Goal: Information Seeking & Learning: Learn about a topic

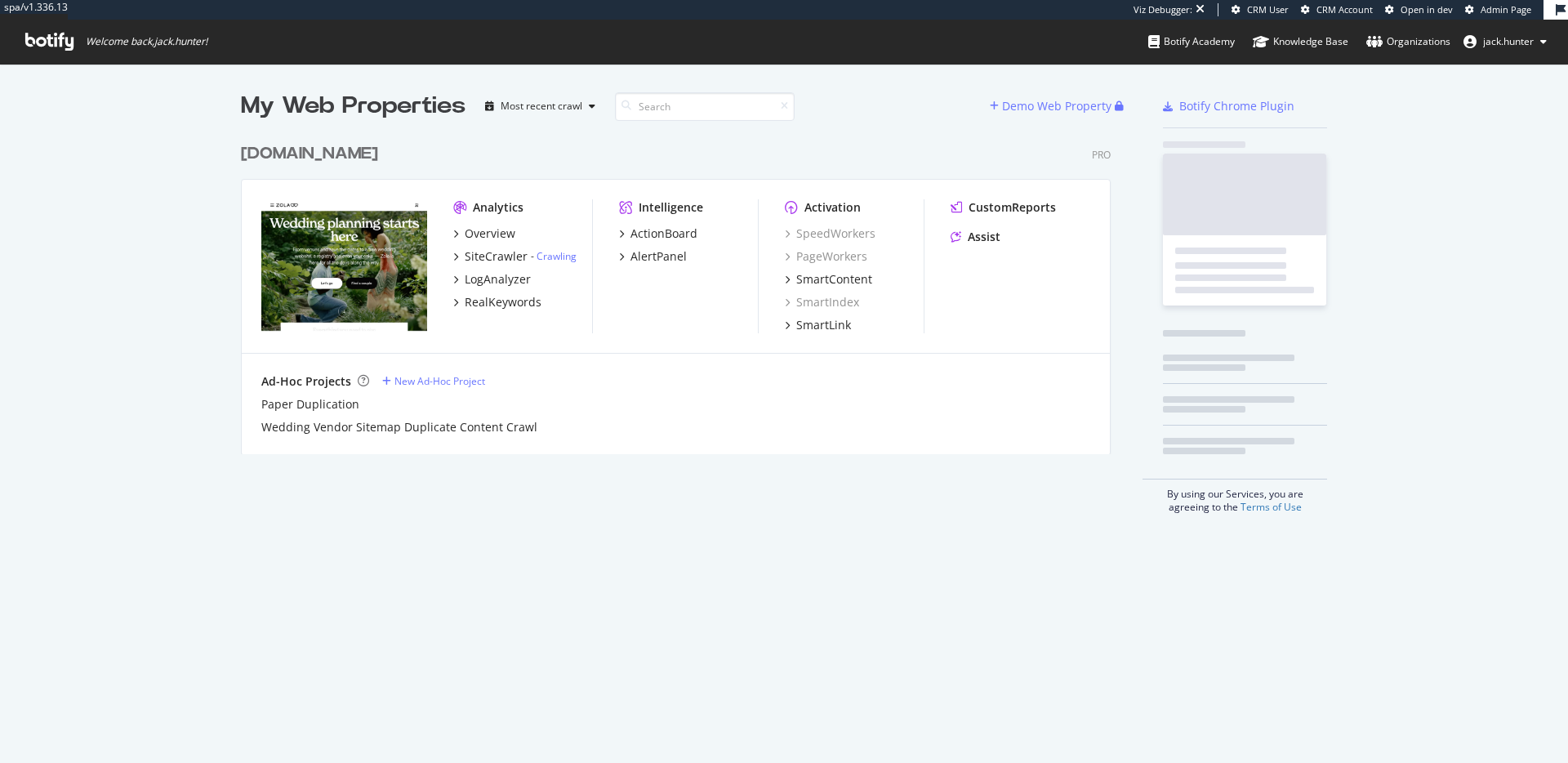
scroll to position [332, 883]
click at [257, 150] on div "[DOMAIN_NAME]" at bounding box center [309, 154] width 137 height 24
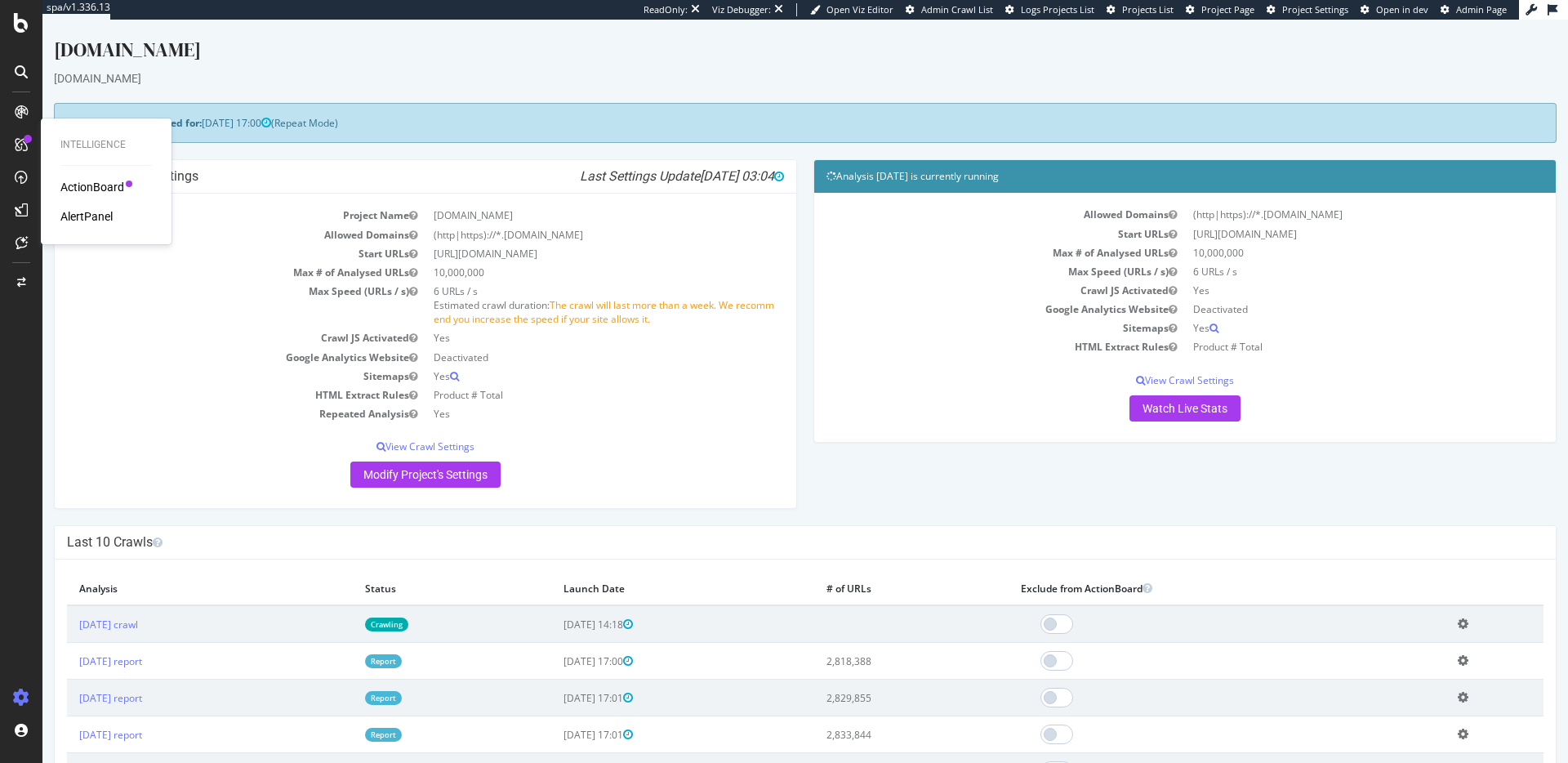
click at [69, 213] on div "AlertPanel" at bounding box center [86, 216] width 52 height 16
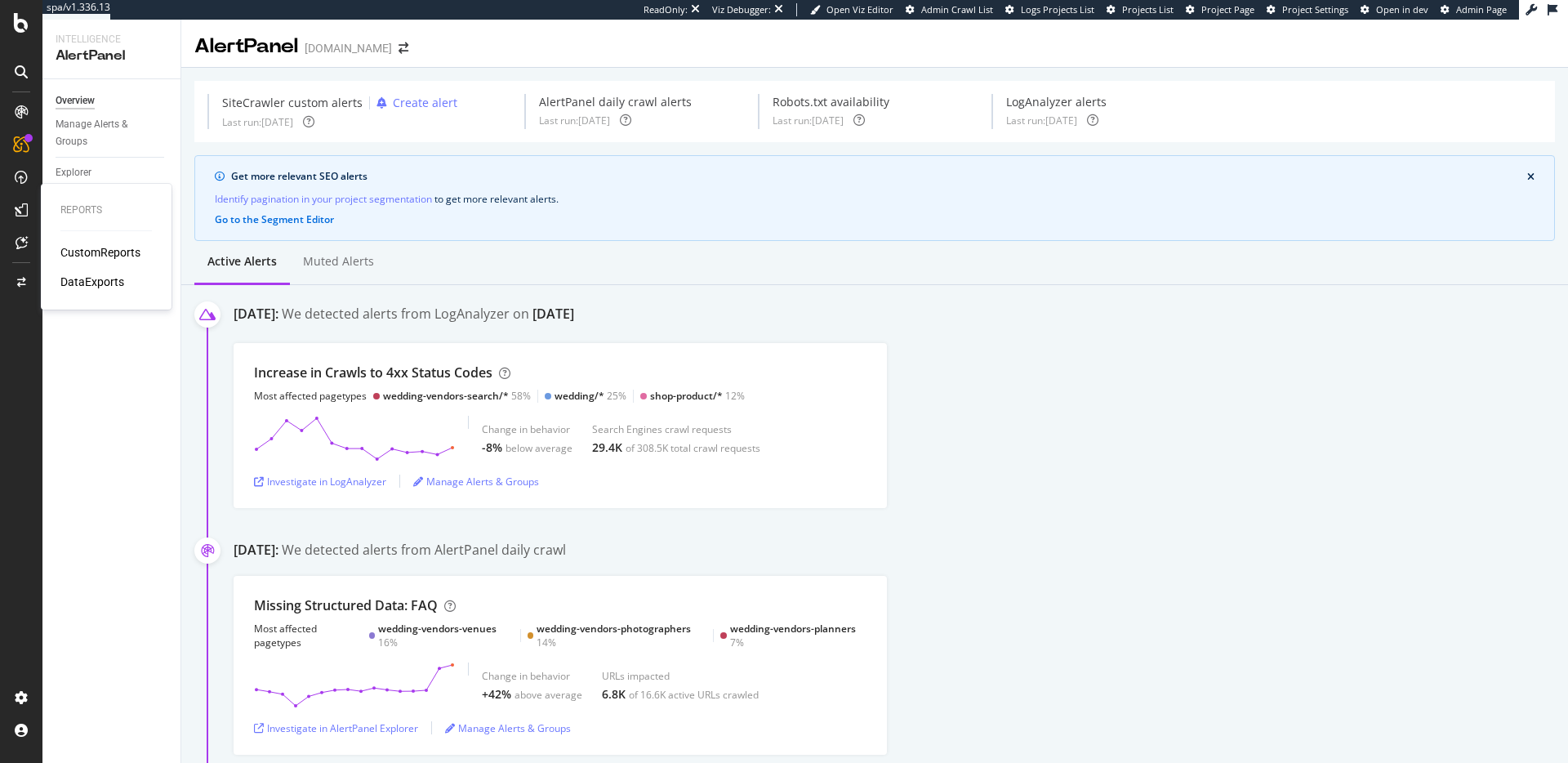
click at [89, 244] on div "CustomReports" at bounding box center [100, 252] width 80 height 16
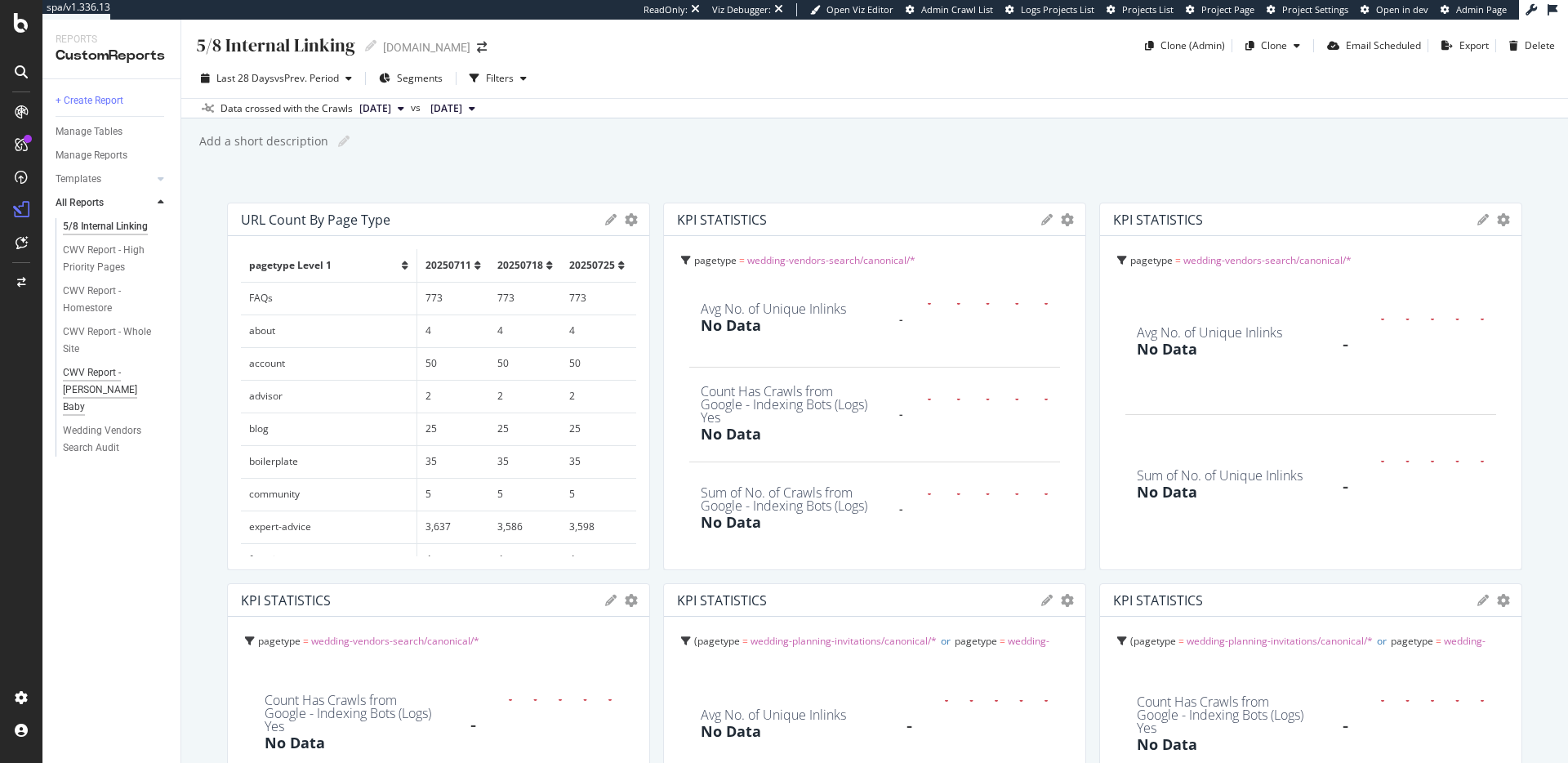
click at [115, 368] on div "CWV Report - [PERSON_NAME] Baby" at bounding box center [111, 390] width 96 height 52
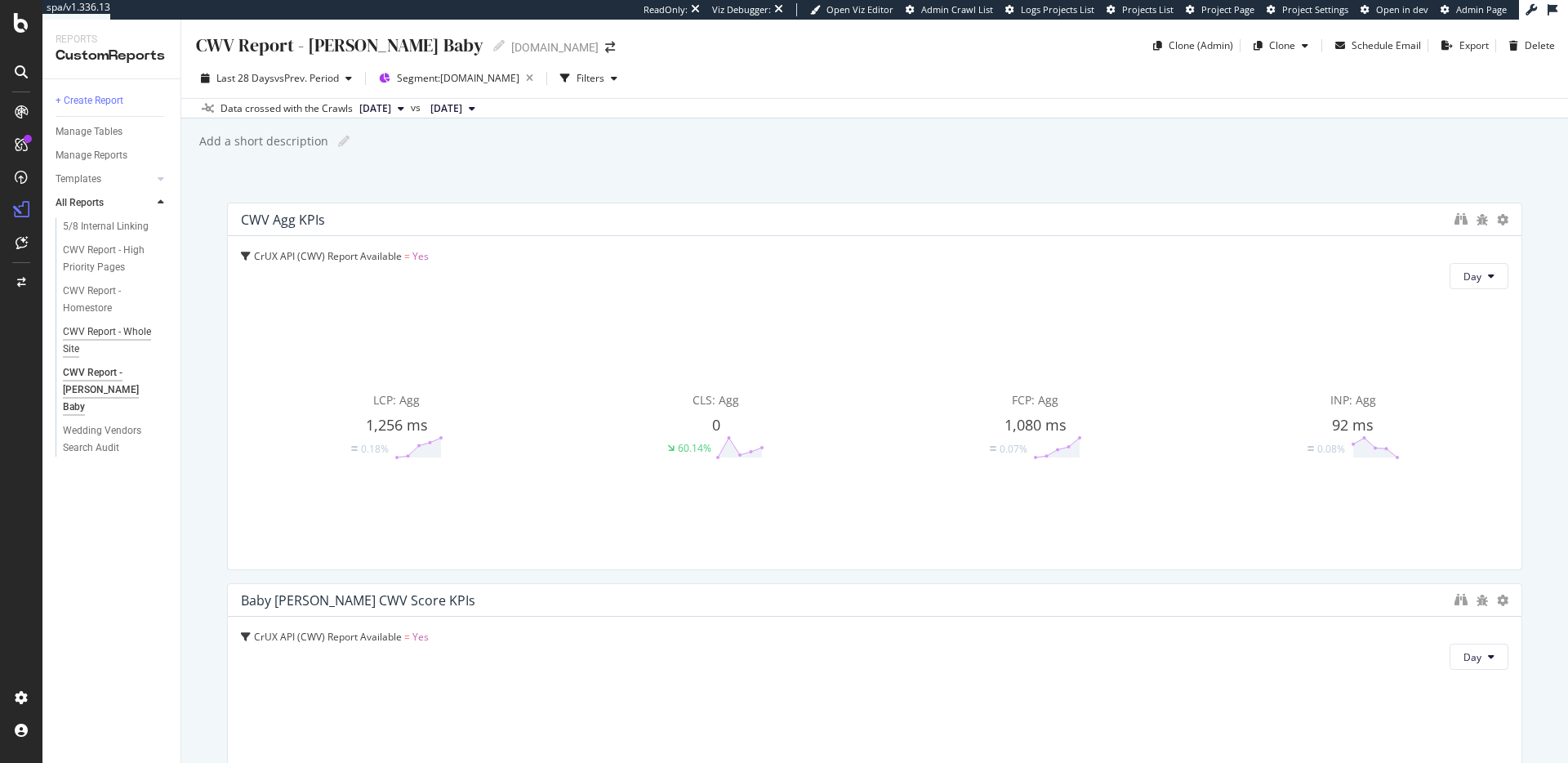
click at [126, 339] on div "CWV Report - Whole Site" at bounding box center [108, 340] width 92 height 34
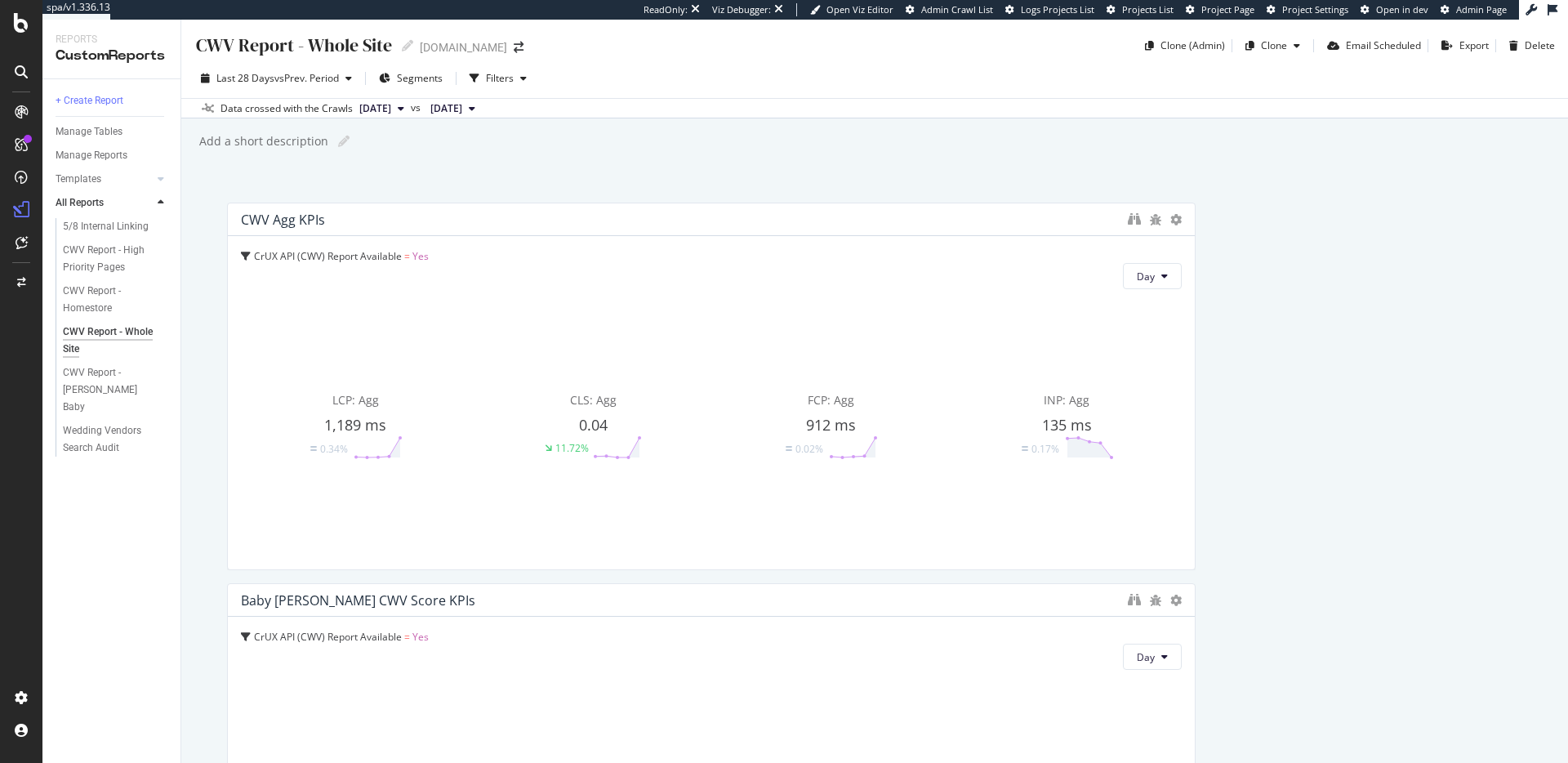
click at [391, 110] on span "[DATE]" at bounding box center [375, 108] width 32 height 15
click at [787, 168] on div "CWV Report - Whole Site CWV Report - Whole Site [DOMAIN_NAME] Clone (Admin) Clo…" at bounding box center [875, 391] width 1387 height 743
click at [101, 245] on div "RealKeywords" at bounding box center [96, 242] width 73 height 16
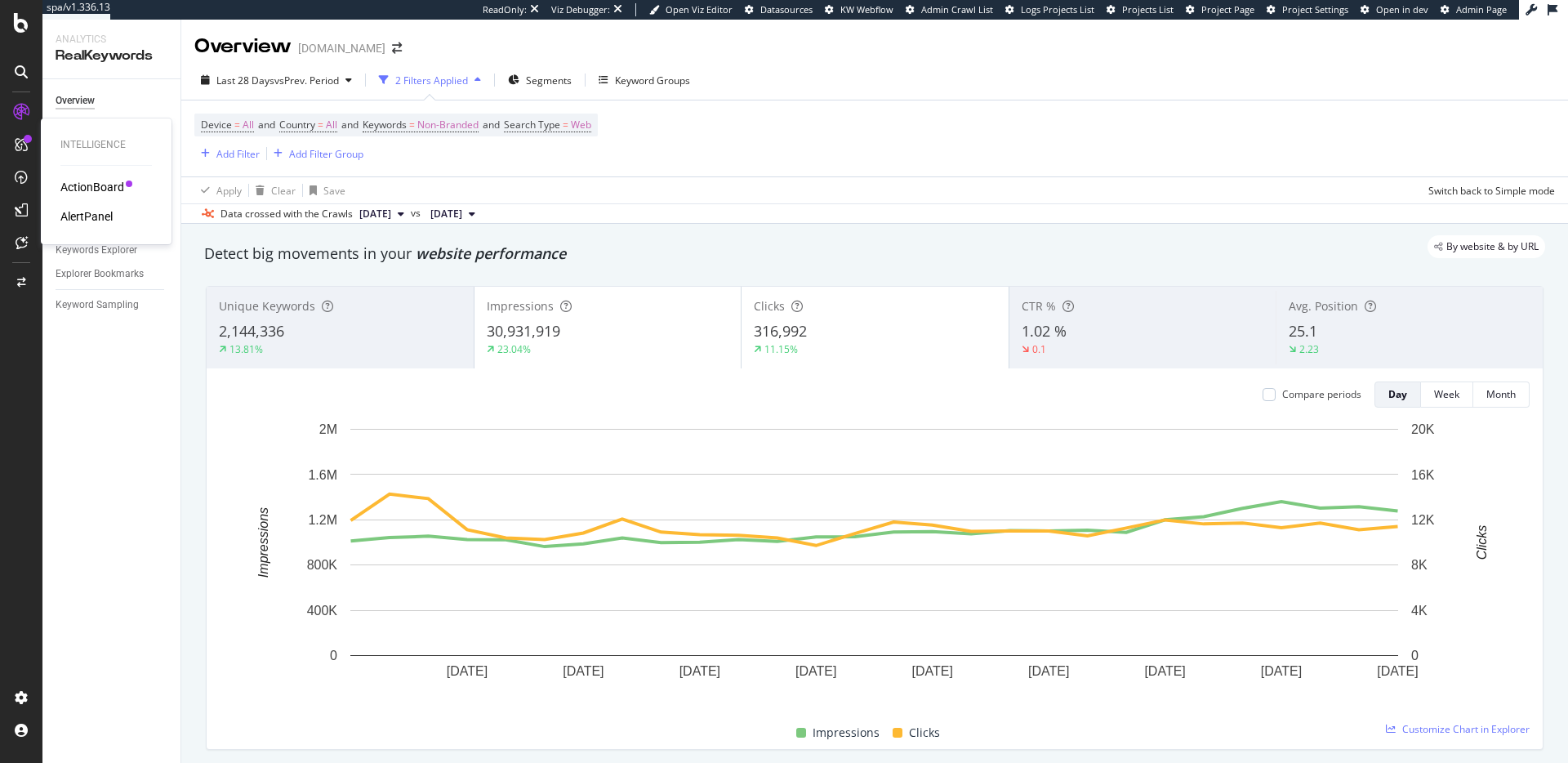
click at [94, 188] on div "ActionBoard" at bounding box center [92, 186] width 64 height 16
